Goal: Task Accomplishment & Management: Manage account settings

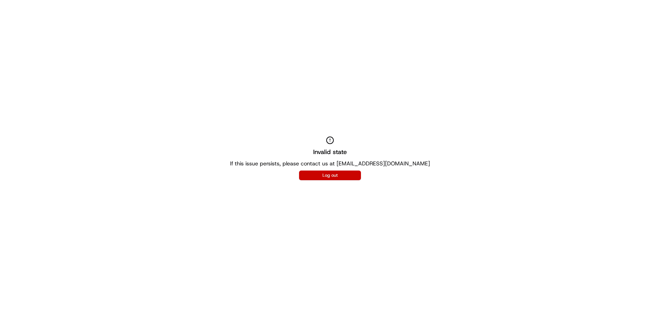
click at [332, 174] on button "Log out" at bounding box center [330, 175] width 62 height 10
